Goal: Transaction & Acquisition: Obtain resource

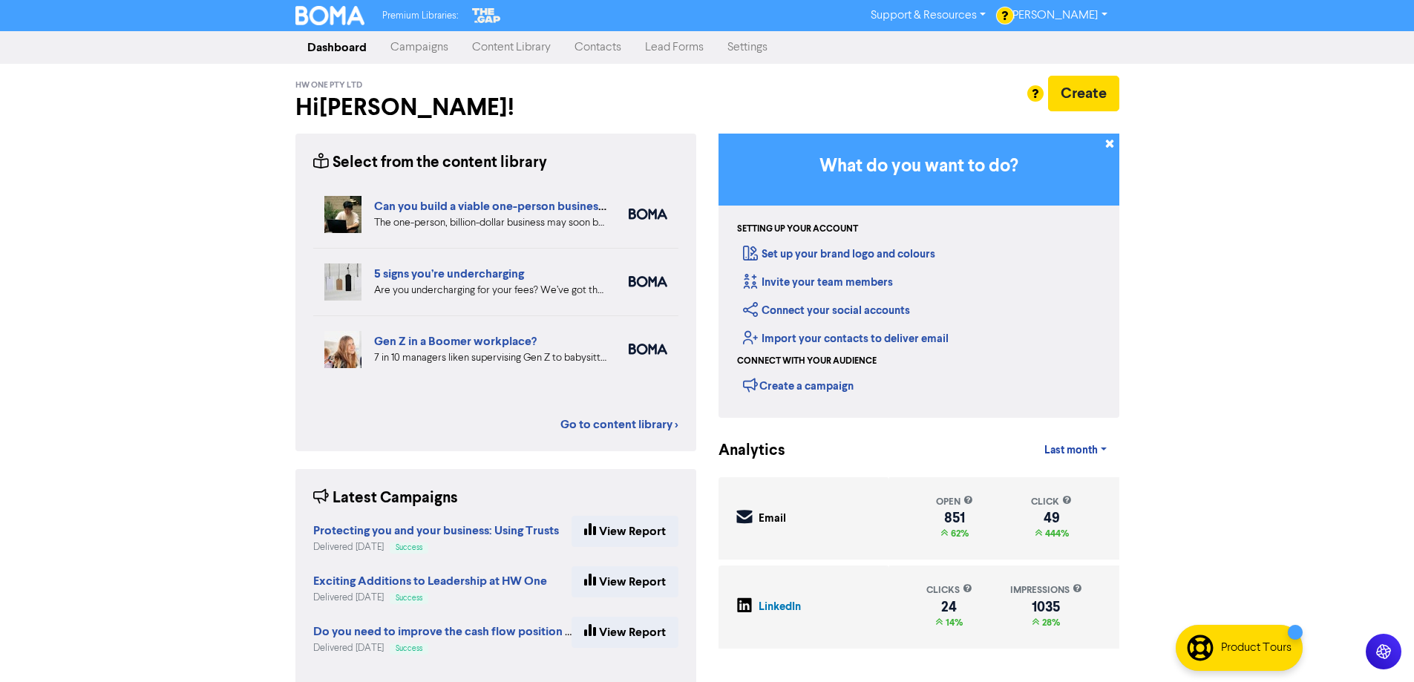
click at [411, 50] on link "Campaigns" at bounding box center [420, 48] width 82 height 30
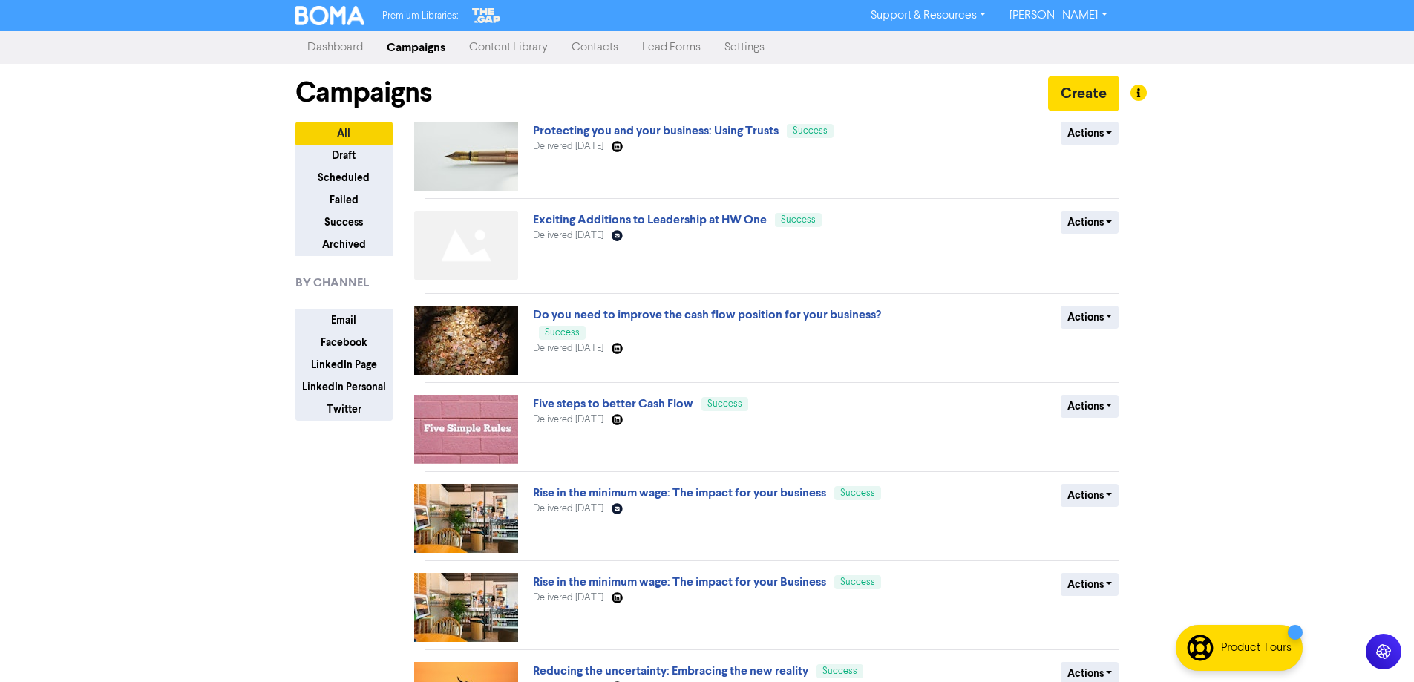
click at [496, 46] on link "Content Library" at bounding box center [508, 48] width 102 height 30
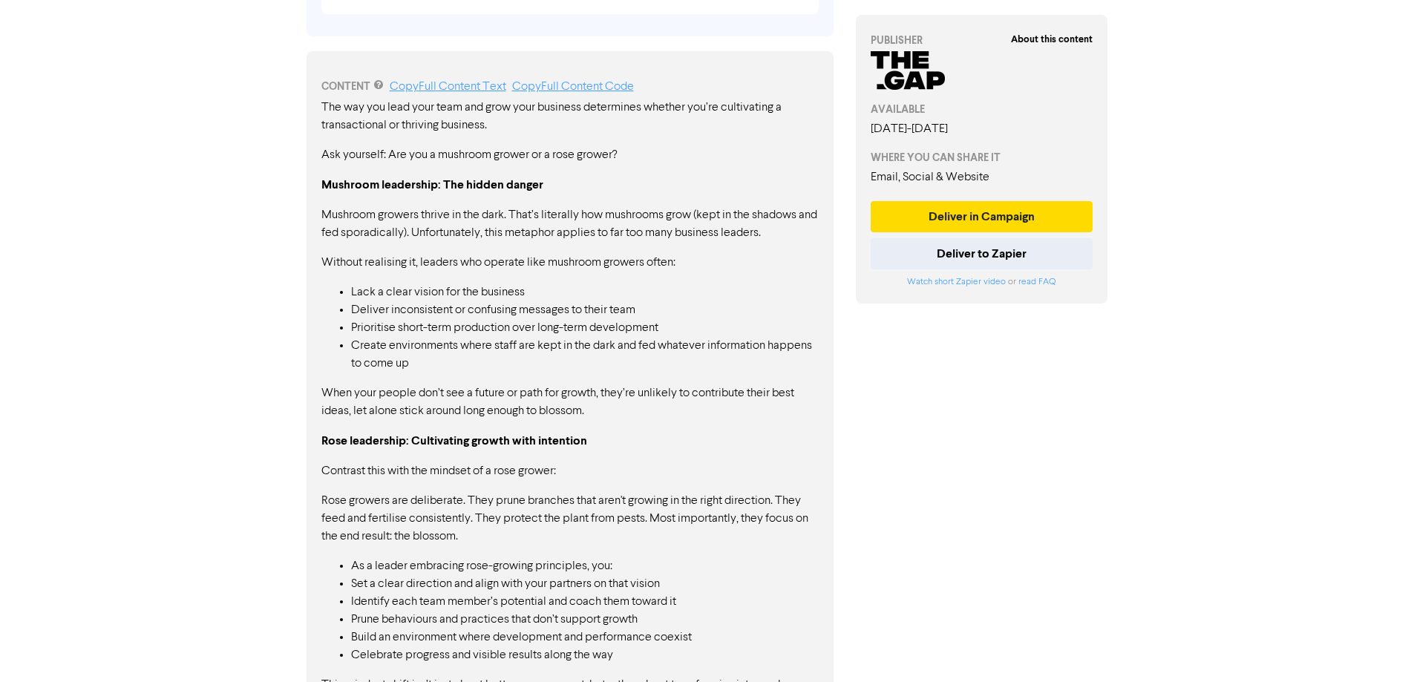
scroll to position [960, 0]
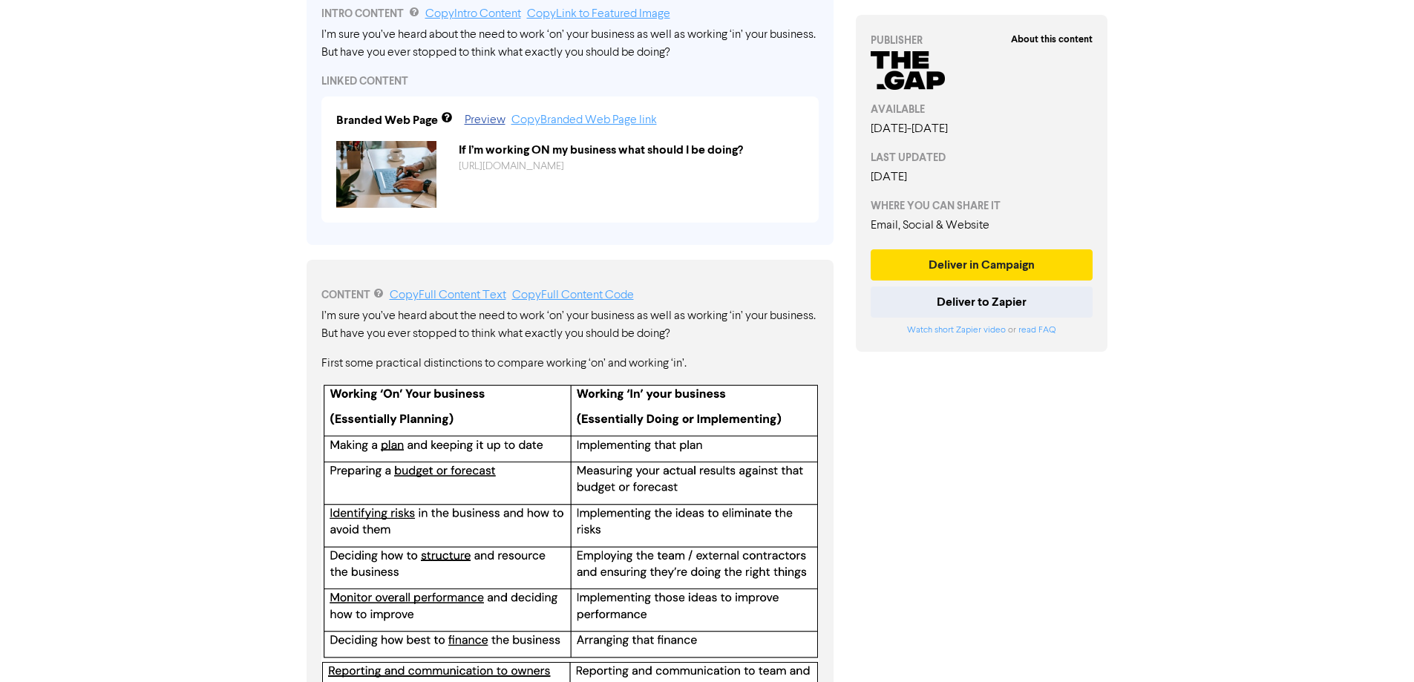
scroll to position [436, 0]
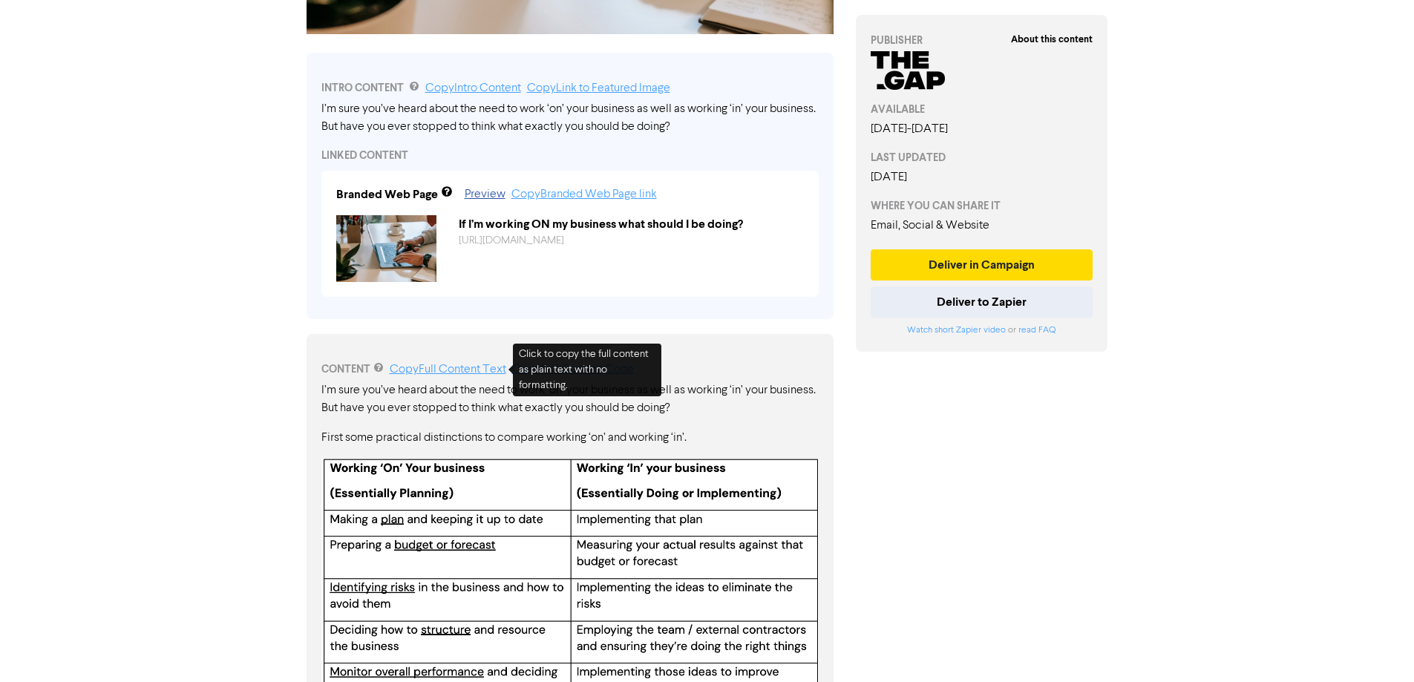
click at [437, 370] on link "Copy Full Content Text" at bounding box center [448, 370] width 117 height 12
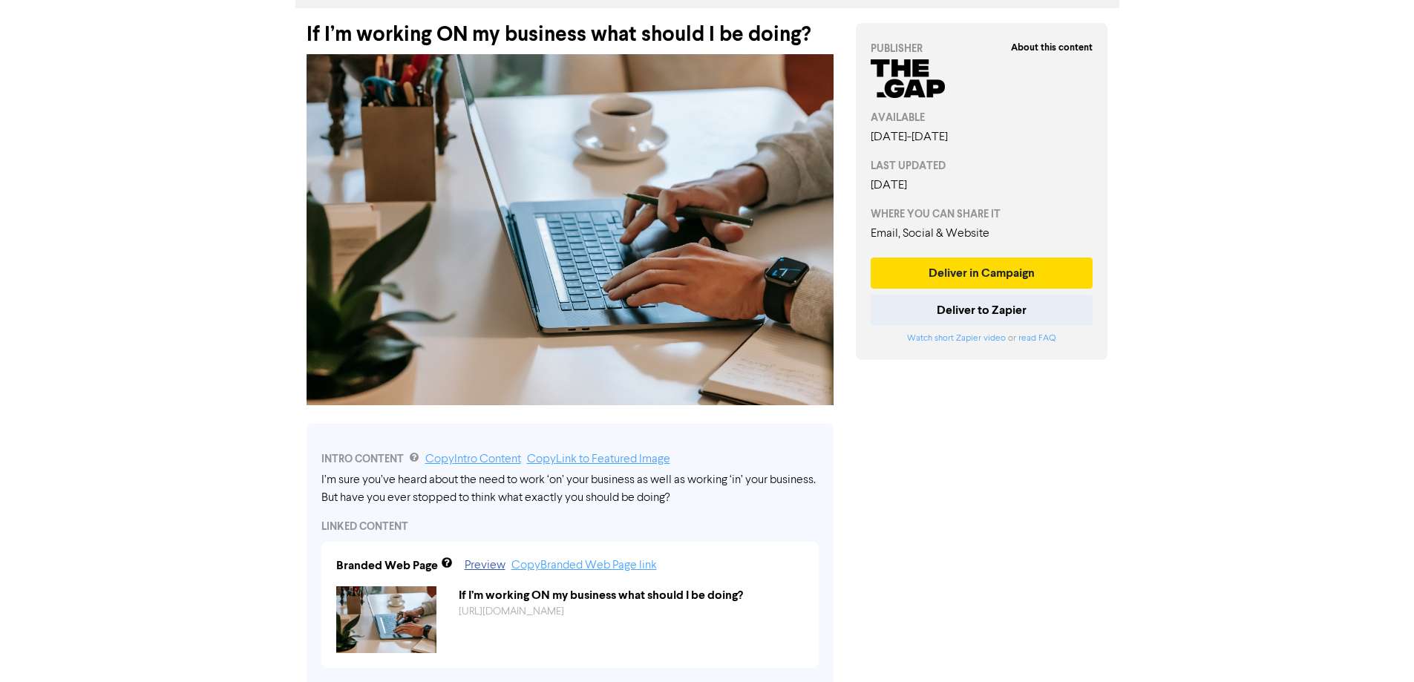
scroll to position [0, 0]
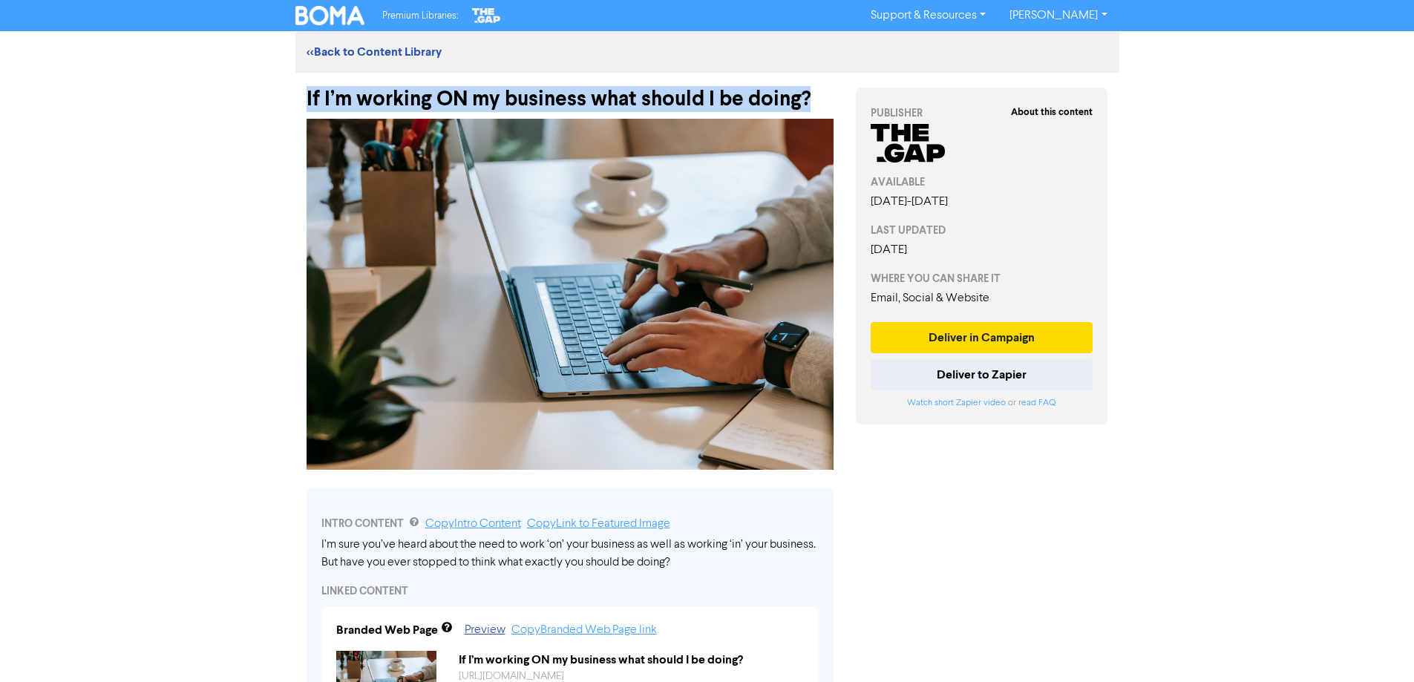
drag, startPoint x: 765, startPoint y: 105, endPoint x: 293, endPoint y: 105, distance: 472.2
copy div "If I’m working ON my business what should I be doing?"
